Goal: Task Accomplishment & Management: Manage account settings

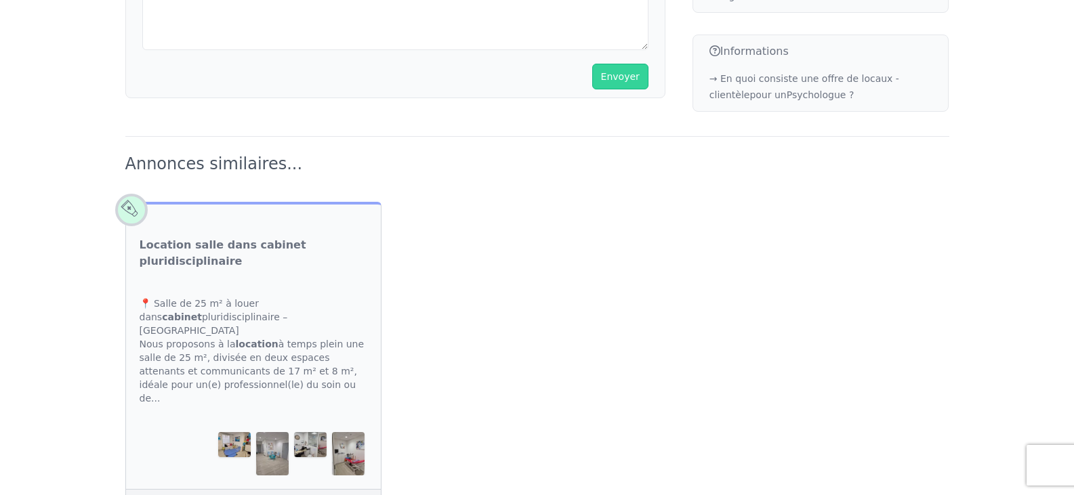
scroll to position [835, 0]
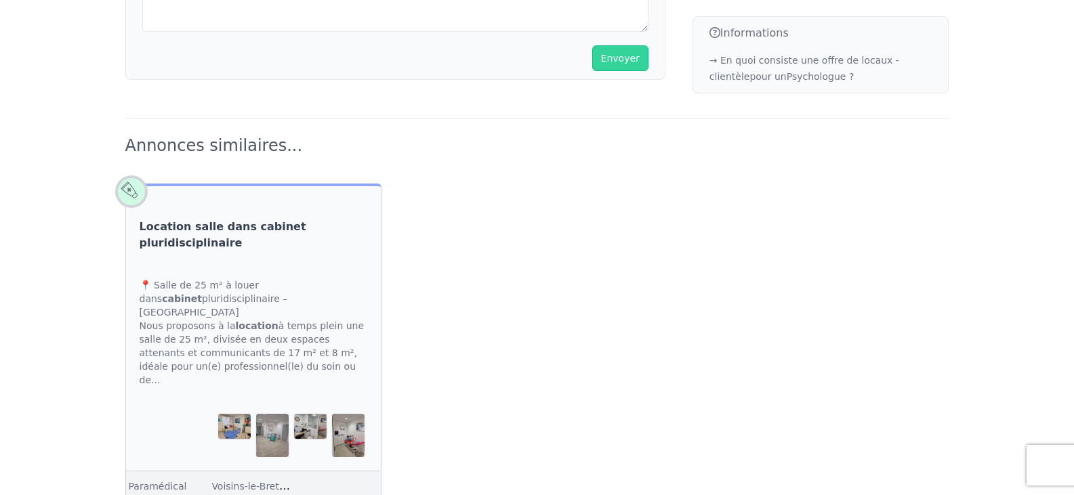
click at [274, 219] on link "Location salle dans cabinet pluridisciplinaire" at bounding box center [254, 235] width 228 height 33
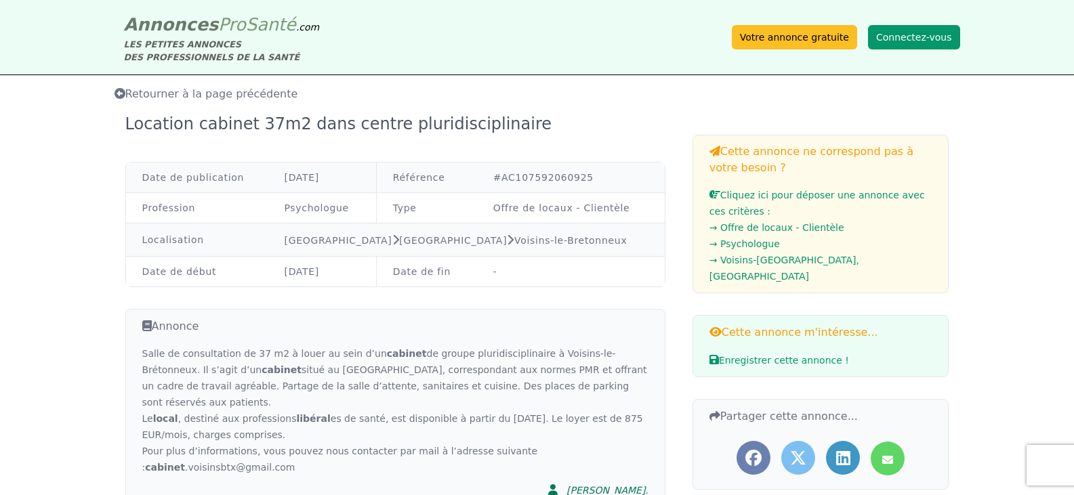
click at [930, 42] on button "Connectez-vous" at bounding box center [914, 37] width 92 height 24
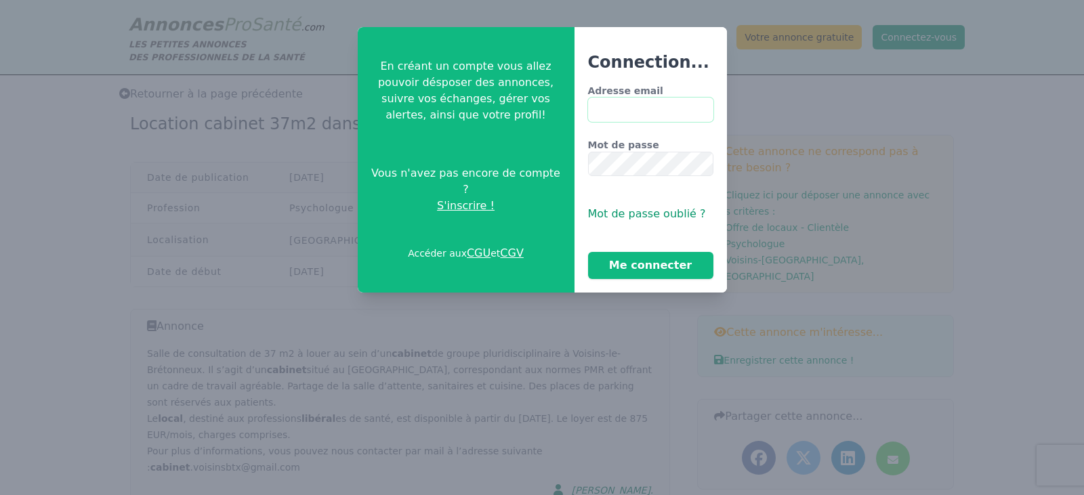
type input "**********"
click at [648, 269] on button "Me connecter" at bounding box center [650, 265] width 125 height 27
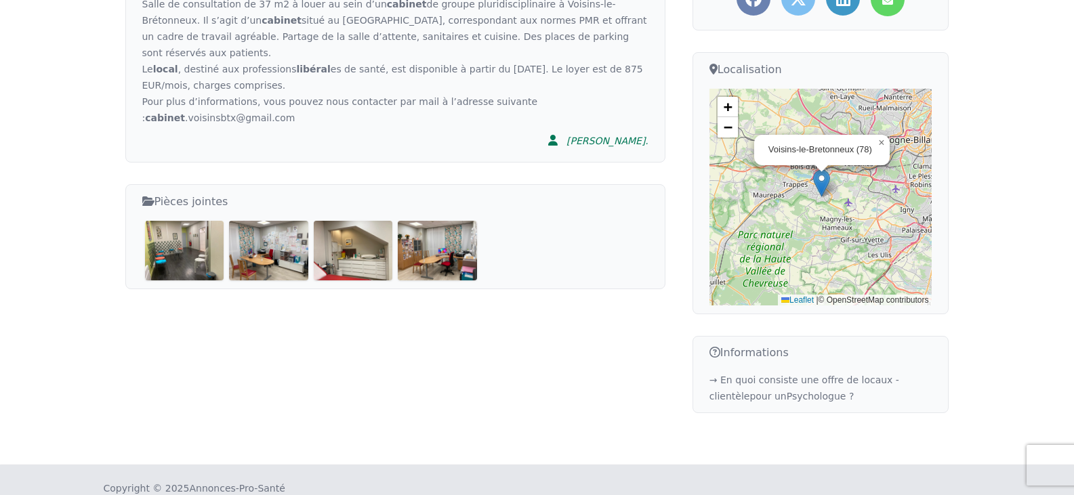
scroll to position [128, 0]
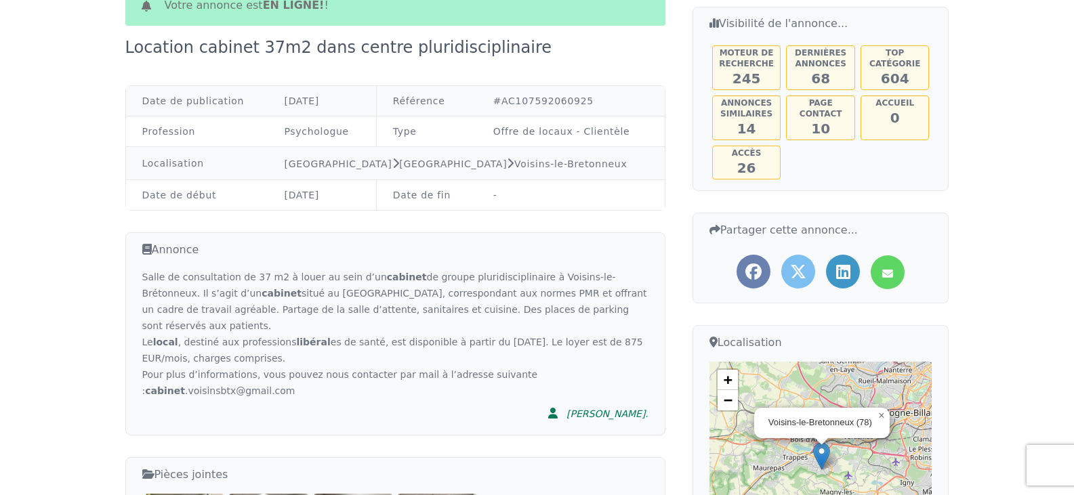
drag, startPoint x: 1071, startPoint y: 199, endPoint x: 1067, endPoint y: 95, distance: 103.8
click at [1067, 95] on app-annonce-page "Retourner à la page précédente Votre annonce est en ligne! ! Location cabinet 3…" at bounding box center [537, 320] width 1074 height 747
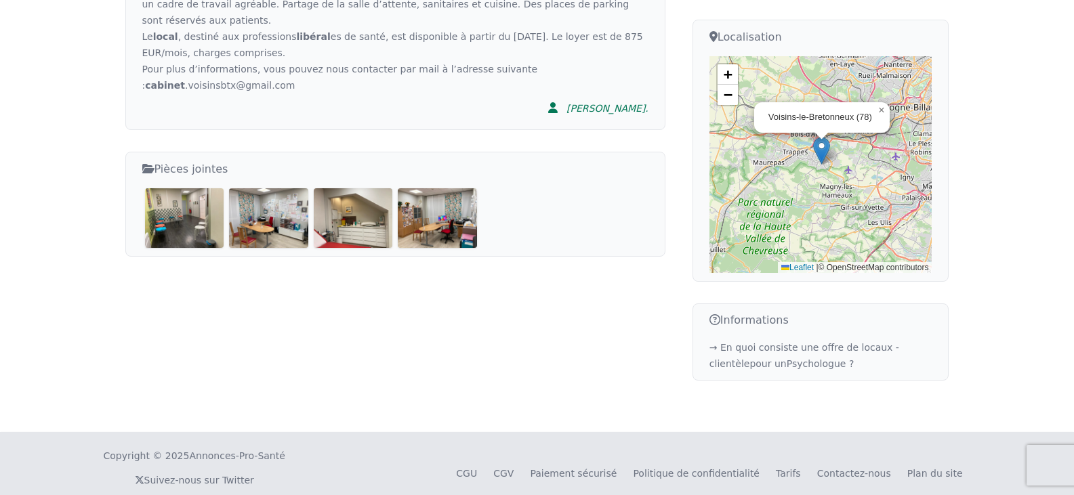
scroll to position [0, 0]
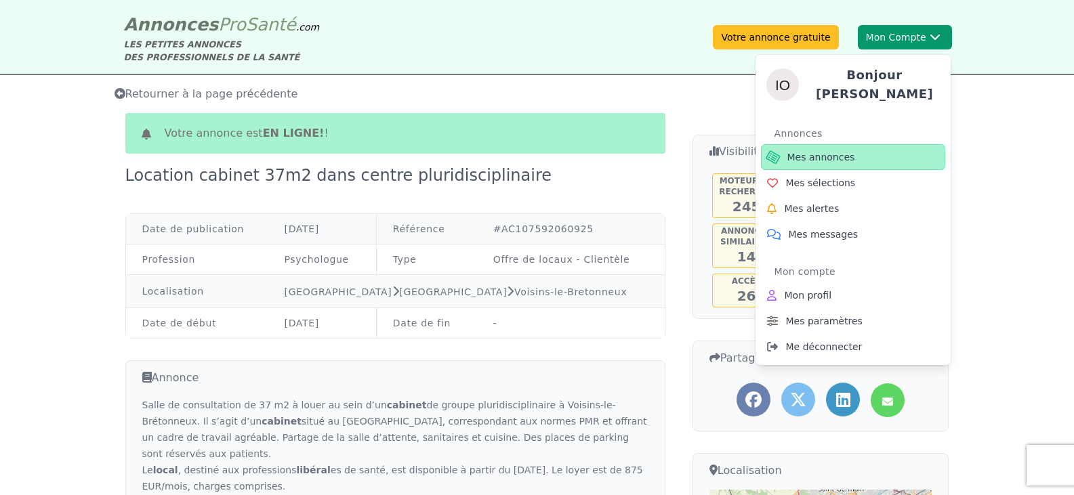
click at [849, 150] on link "Mes annonces" at bounding box center [853, 157] width 184 height 26
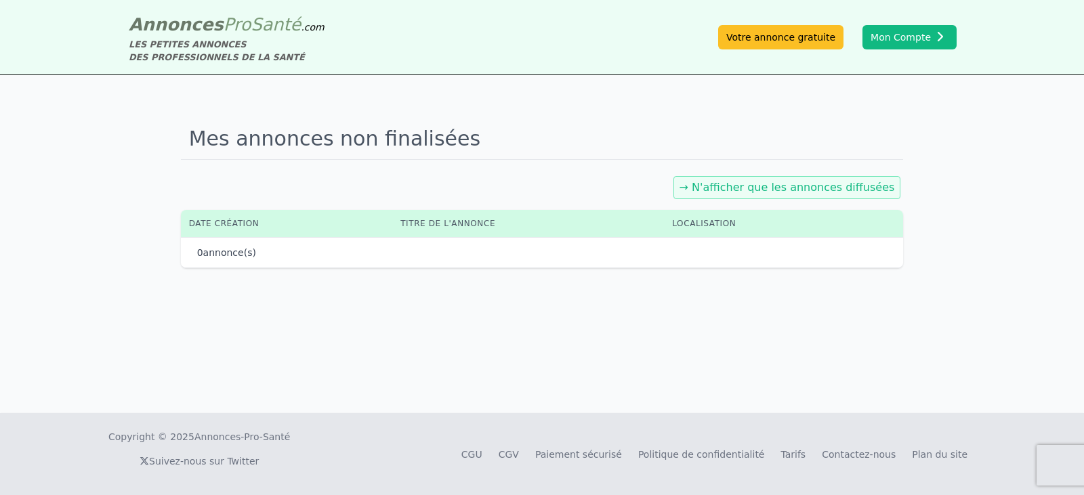
click at [768, 192] on link "→ N'afficher que les annonces diffusées" at bounding box center [788, 187] width 216 height 13
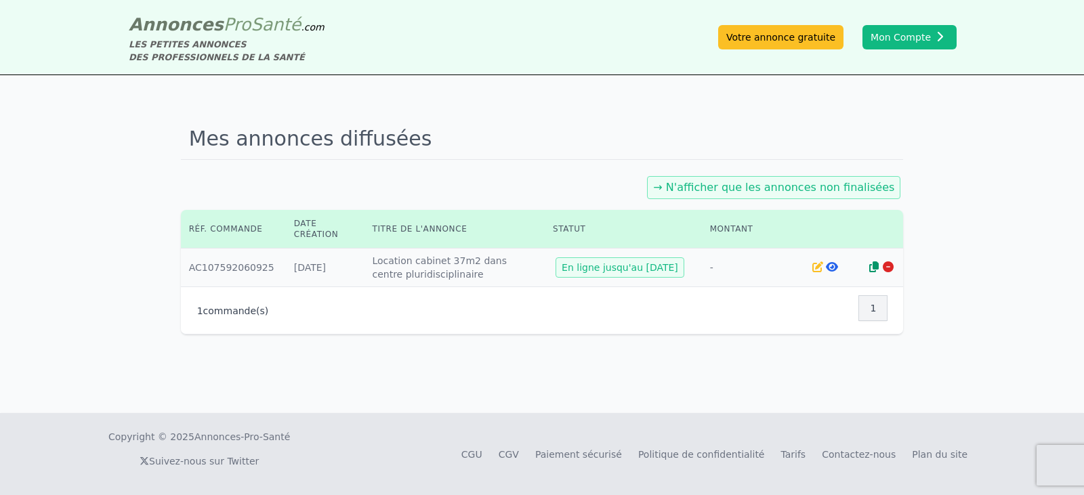
click at [813, 265] on icon at bounding box center [818, 267] width 11 height 11
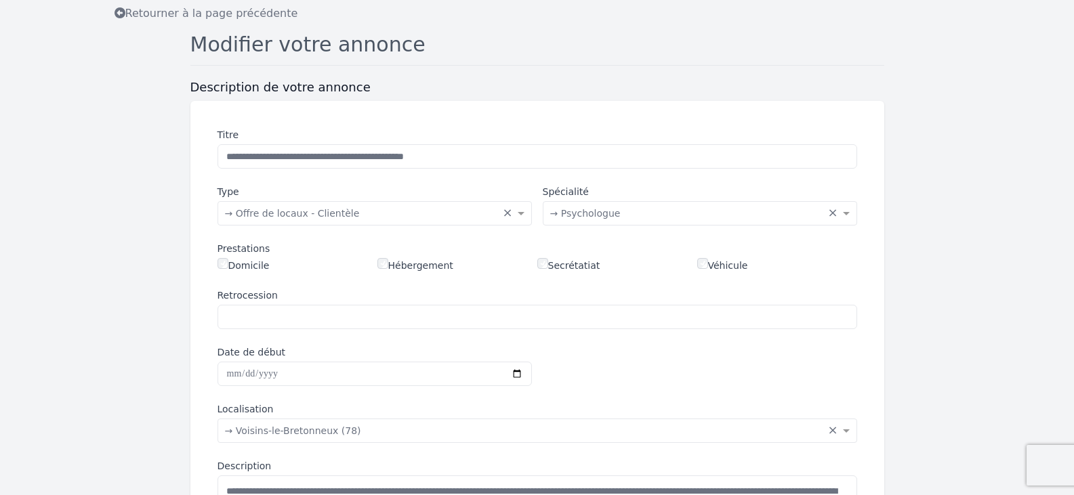
scroll to position [66, 0]
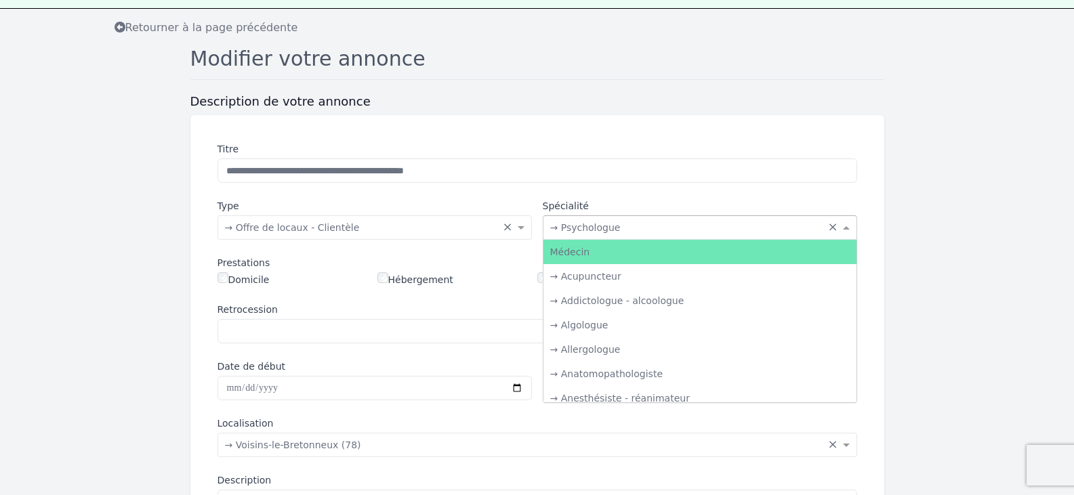
click at [847, 229] on span at bounding box center [848, 228] width 17 height 14
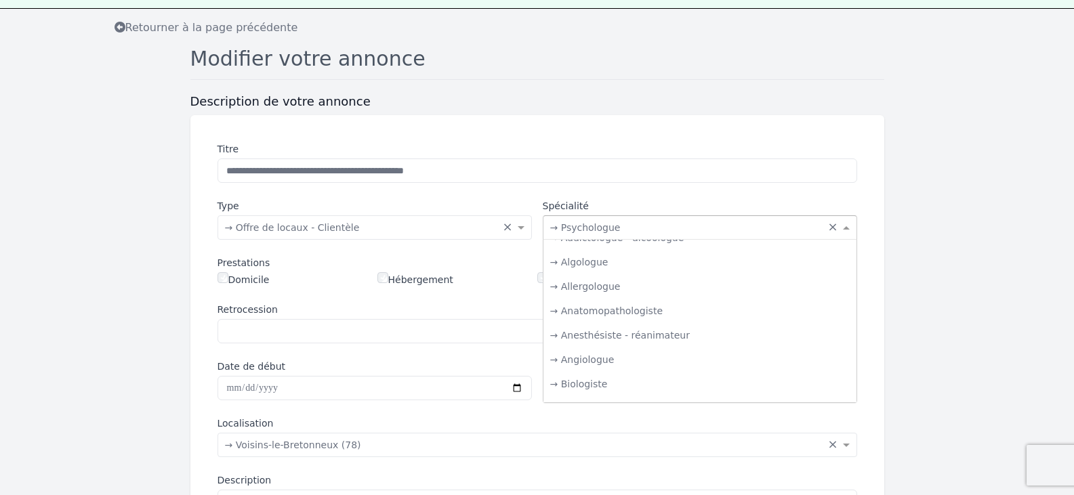
scroll to position [0, 0]
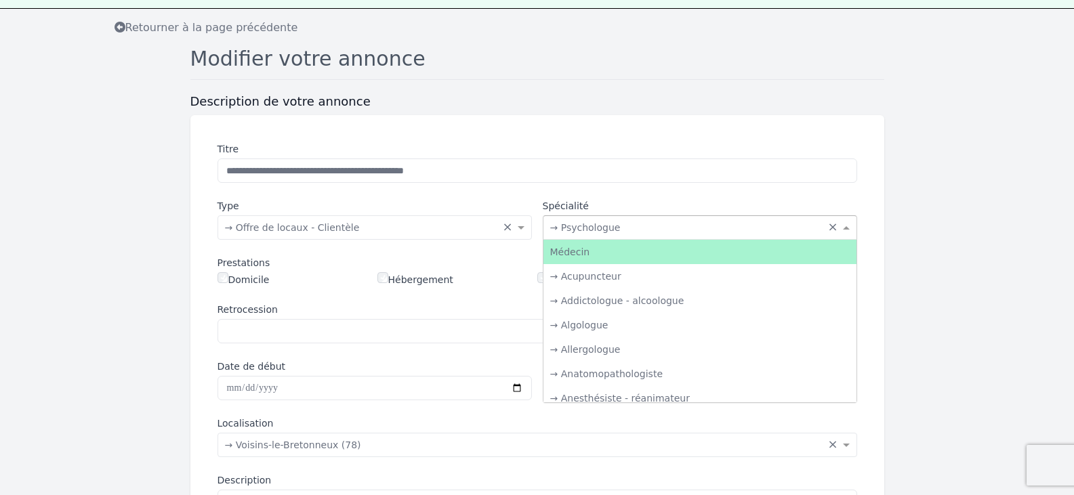
click at [727, 258] on div "Médecin" at bounding box center [700, 252] width 313 height 24
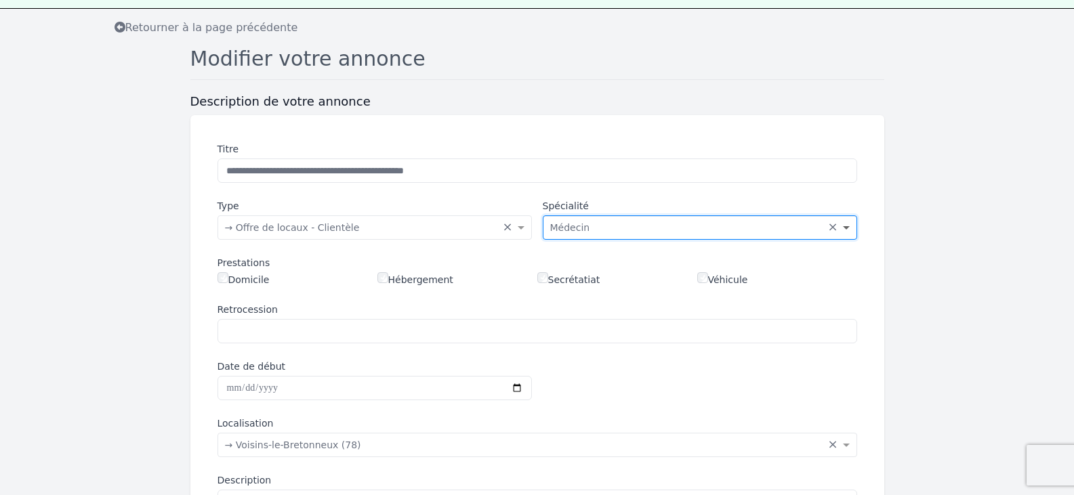
click at [849, 234] on span at bounding box center [848, 228] width 17 height 14
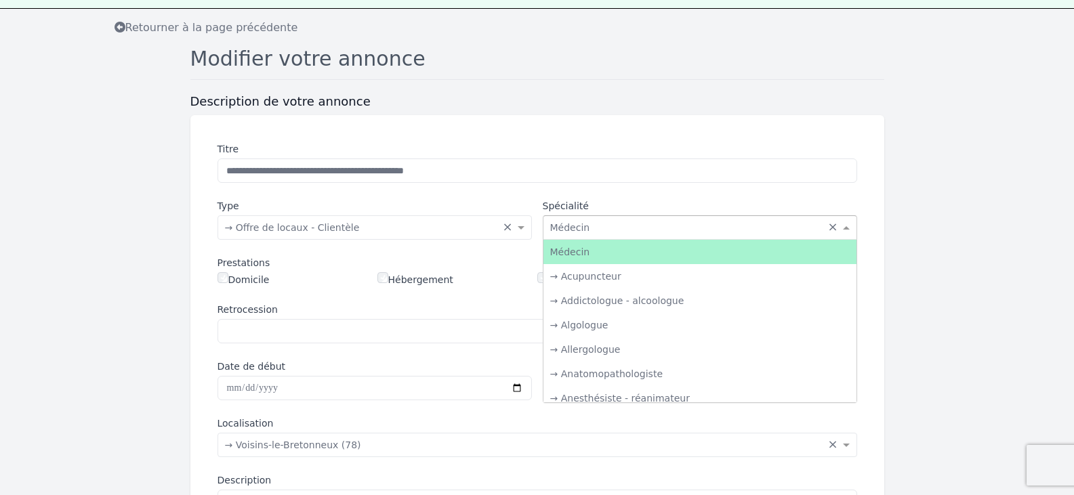
click at [789, 250] on div "Médecin" at bounding box center [700, 252] width 313 height 24
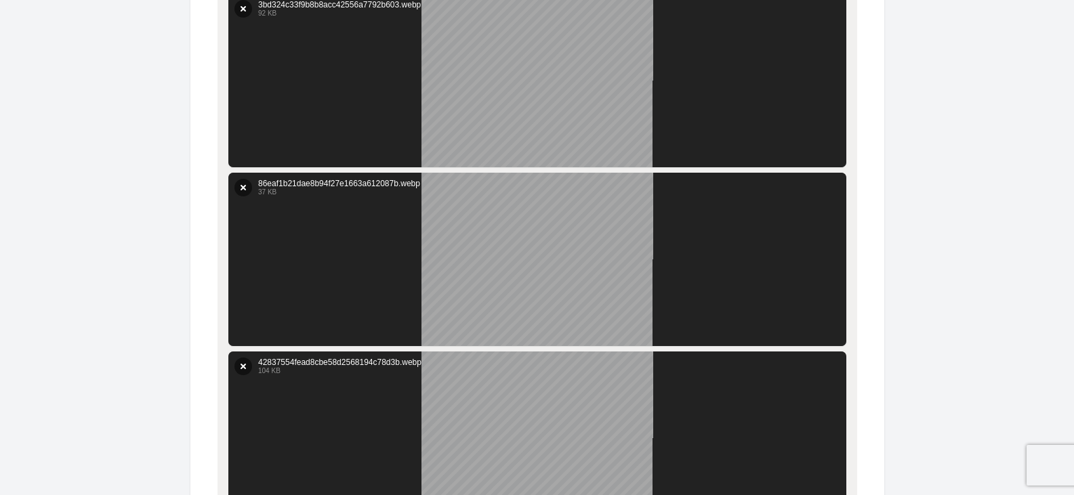
scroll to position [1146, 0]
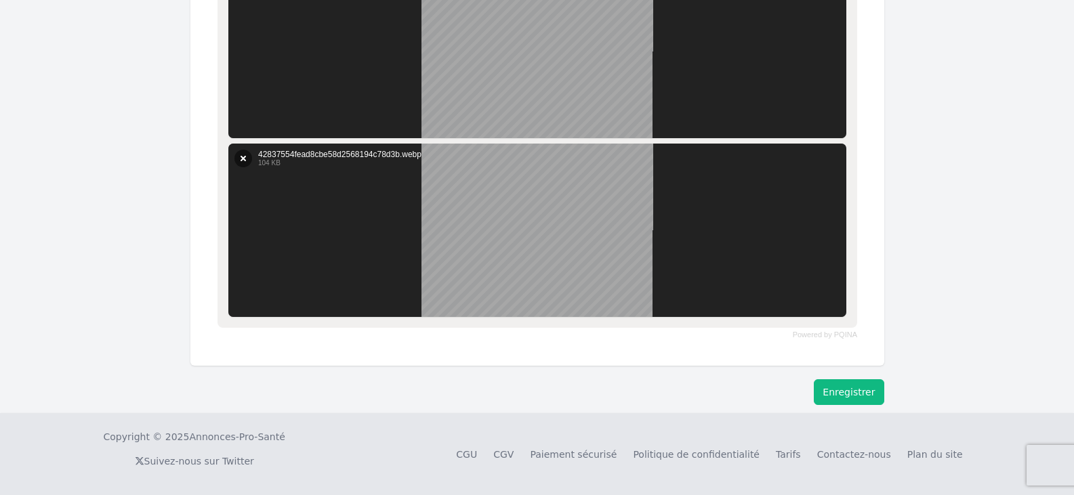
click at [874, 394] on button "Enregistrer" at bounding box center [849, 393] width 70 height 26
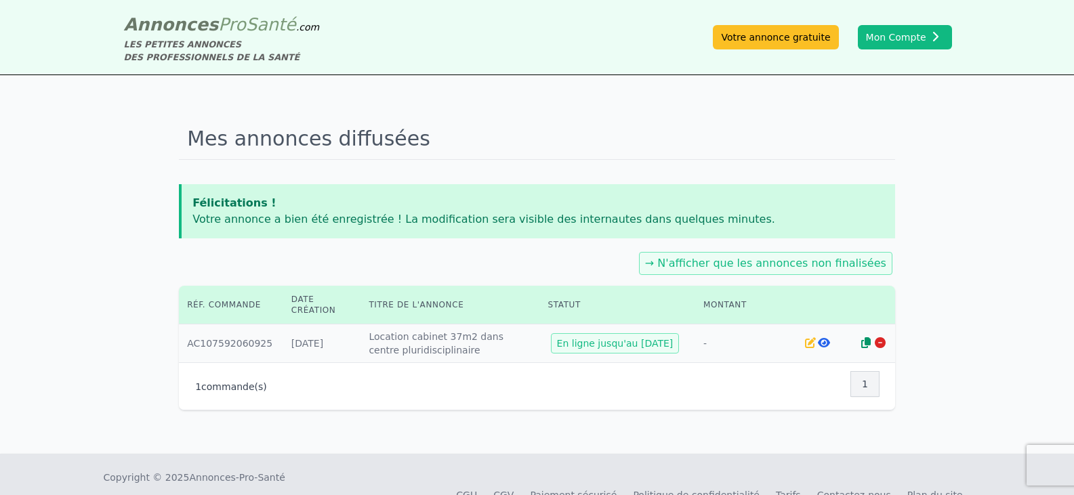
click at [806, 341] on icon at bounding box center [810, 342] width 11 height 11
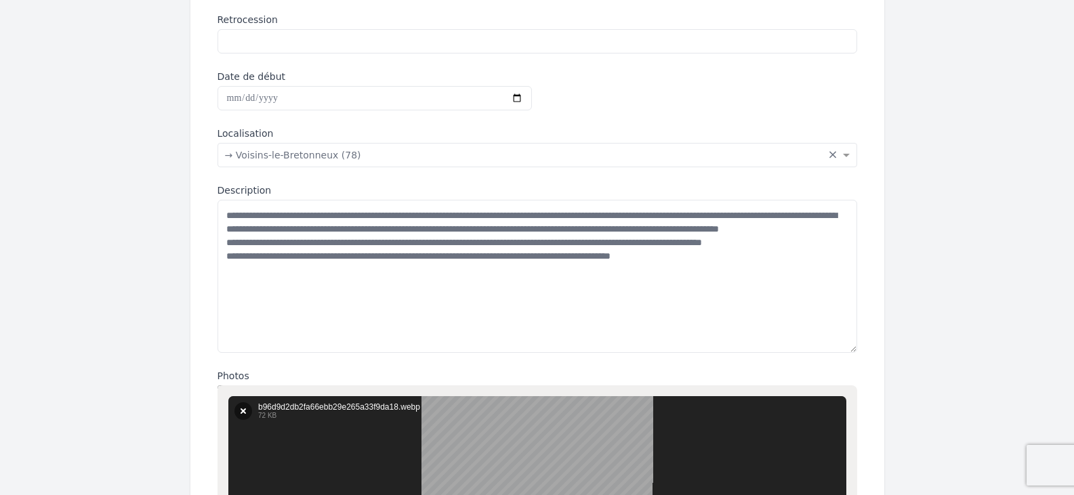
scroll to position [354, 0]
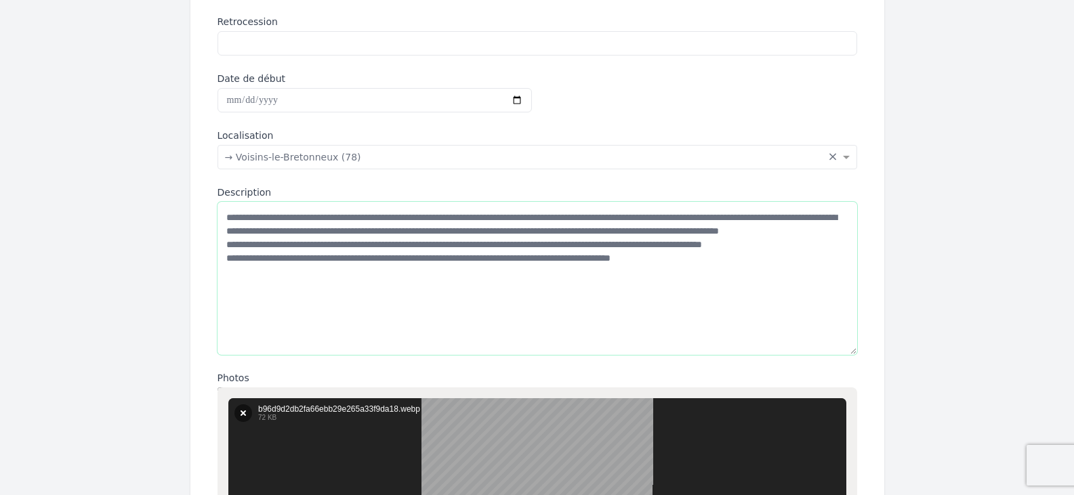
click at [258, 224] on textarea "**********" at bounding box center [538, 278] width 640 height 153
click at [222, 219] on textarea "**********" at bounding box center [538, 278] width 640 height 153
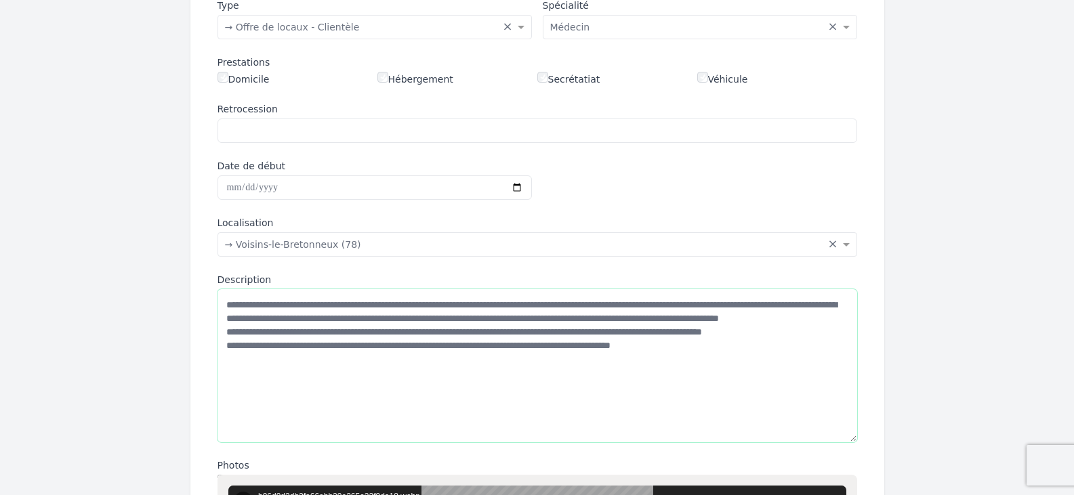
scroll to position [264, 0]
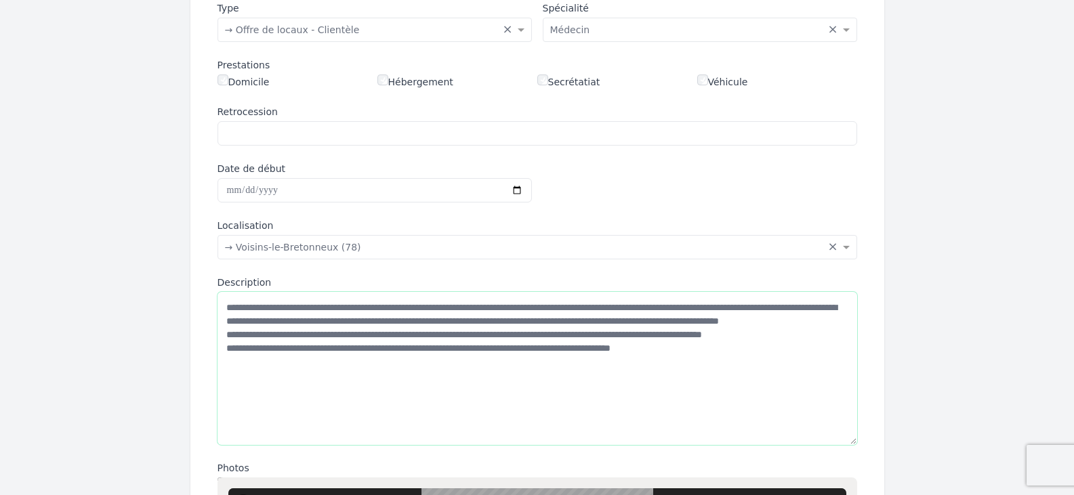
drag, startPoint x: 710, startPoint y: 358, endPoint x: 221, endPoint y: 304, distance: 491.6
click at [221, 304] on textarea "**********" at bounding box center [538, 368] width 640 height 153
